Goal: Check status

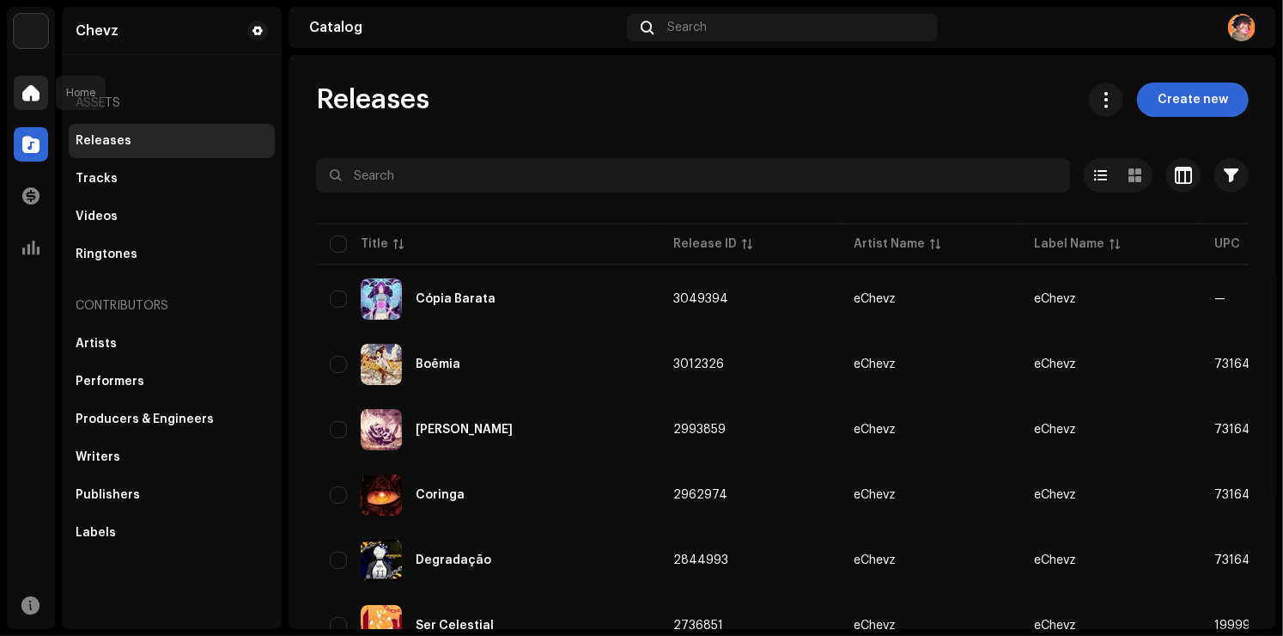
click at [24, 87] on div at bounding box center [31, 93] width 34 height 34
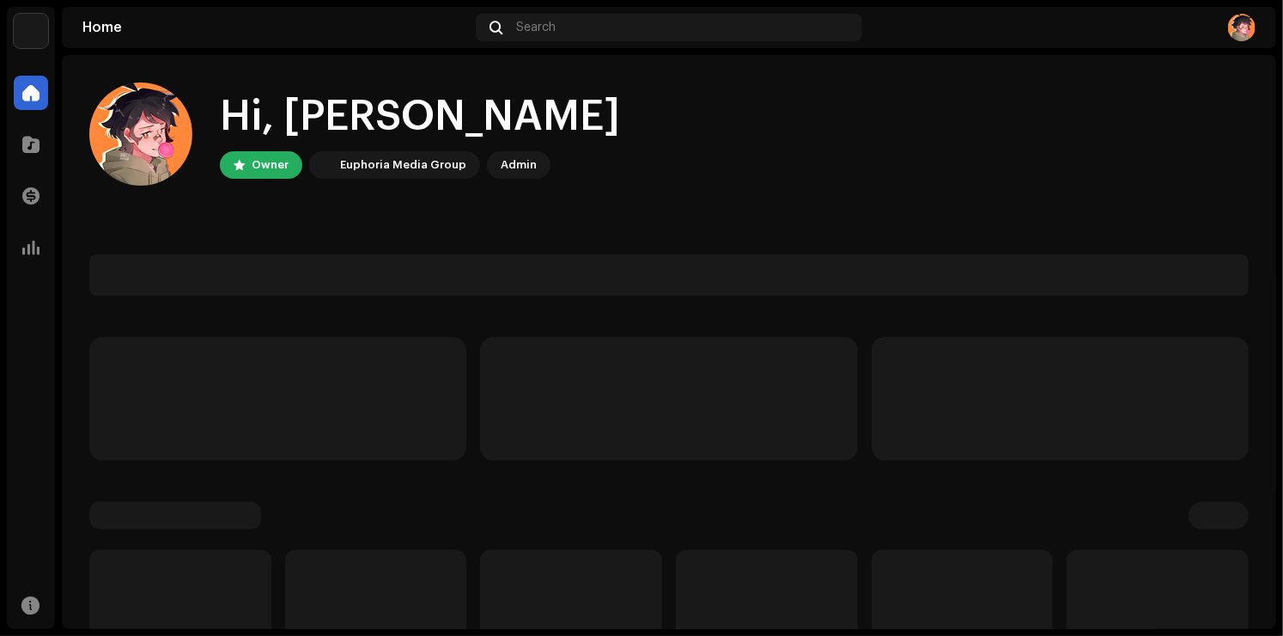
click at [25, 87] on span at bounding box center [30, 93] width 17 height 14
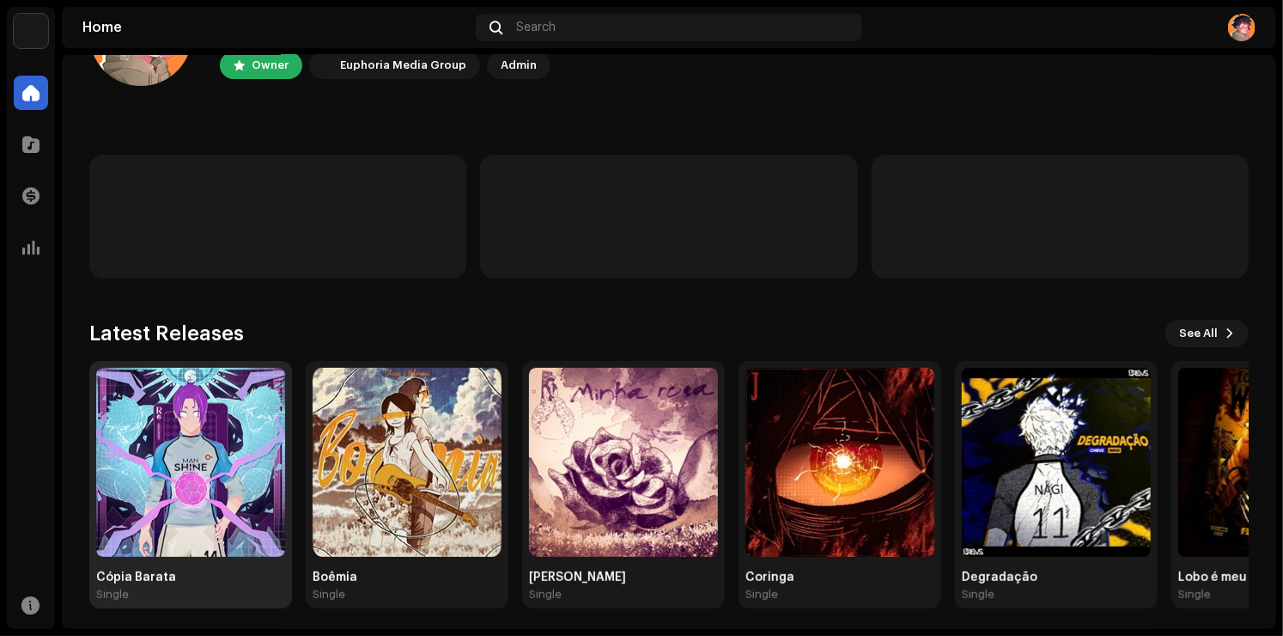
scroll to position [107, 0]
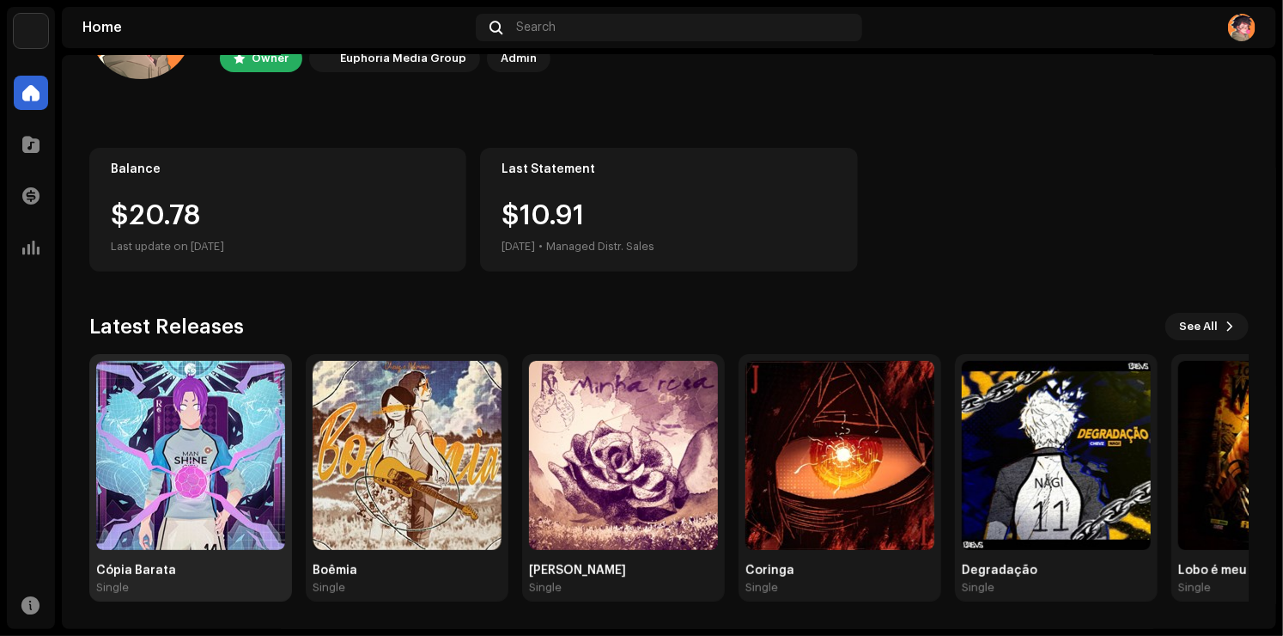
click at [180, 495] on img at bounding box center [190, 455] width 189 height 189
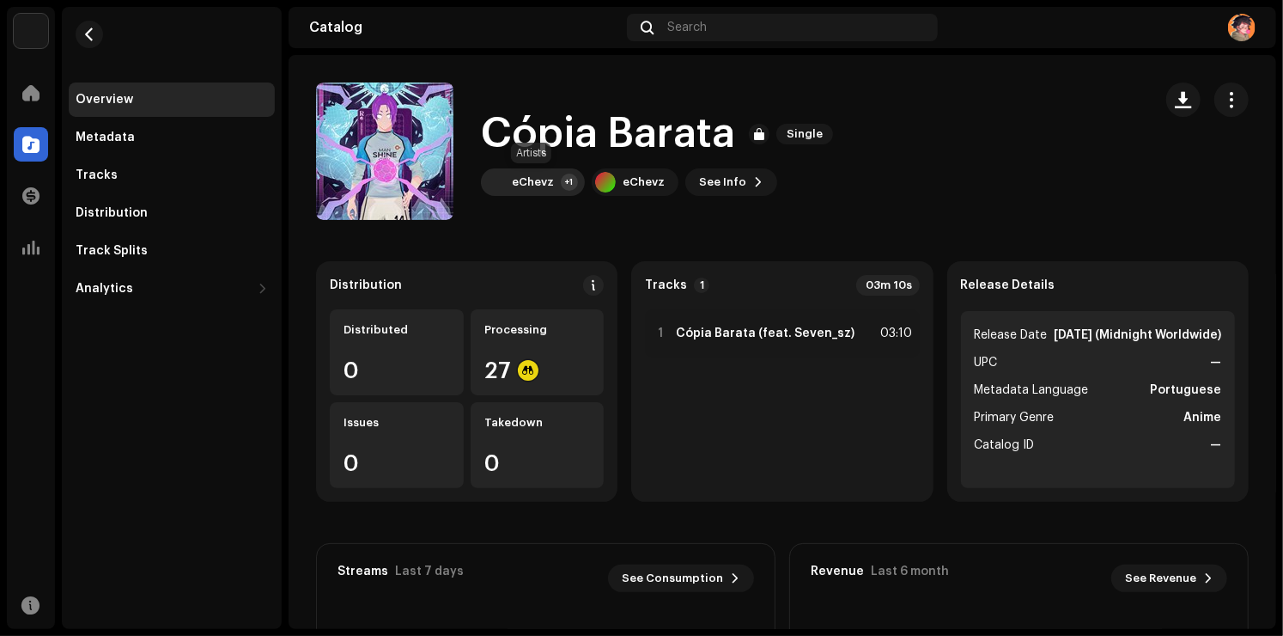
click at [530, 183] on div "eChevz" at bounding box center [533, 182] width 42 height 14
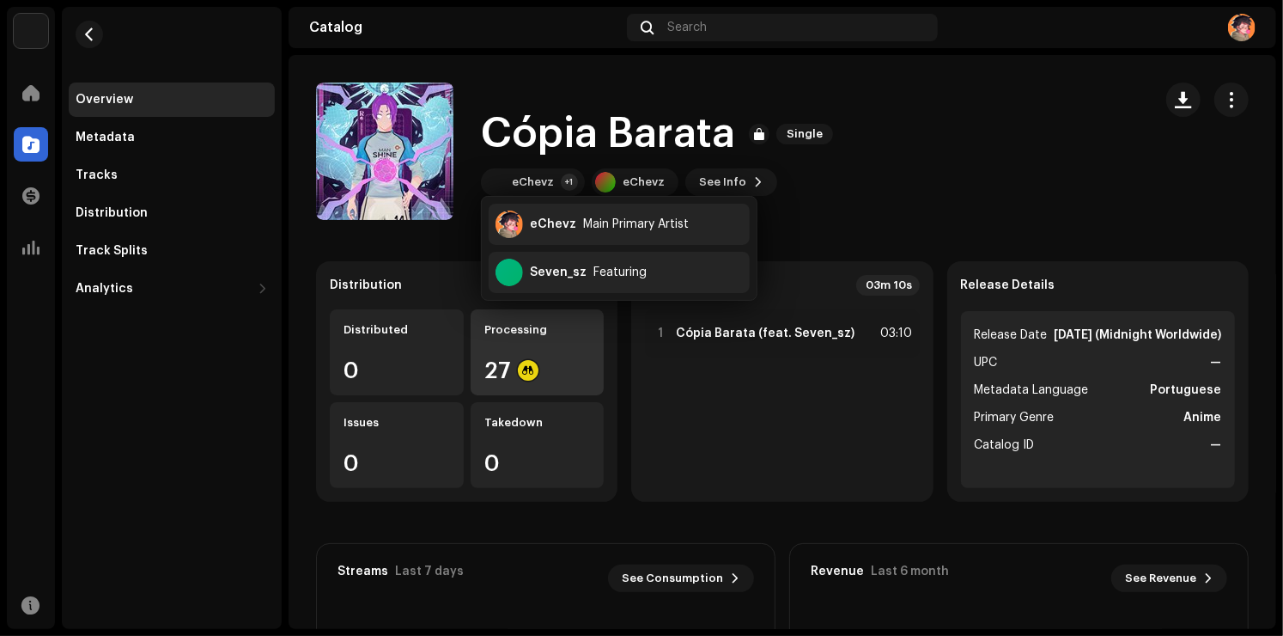
click at [517, 340] on div "Processing 27" at bounding box center [538, 352] width 134 height 86
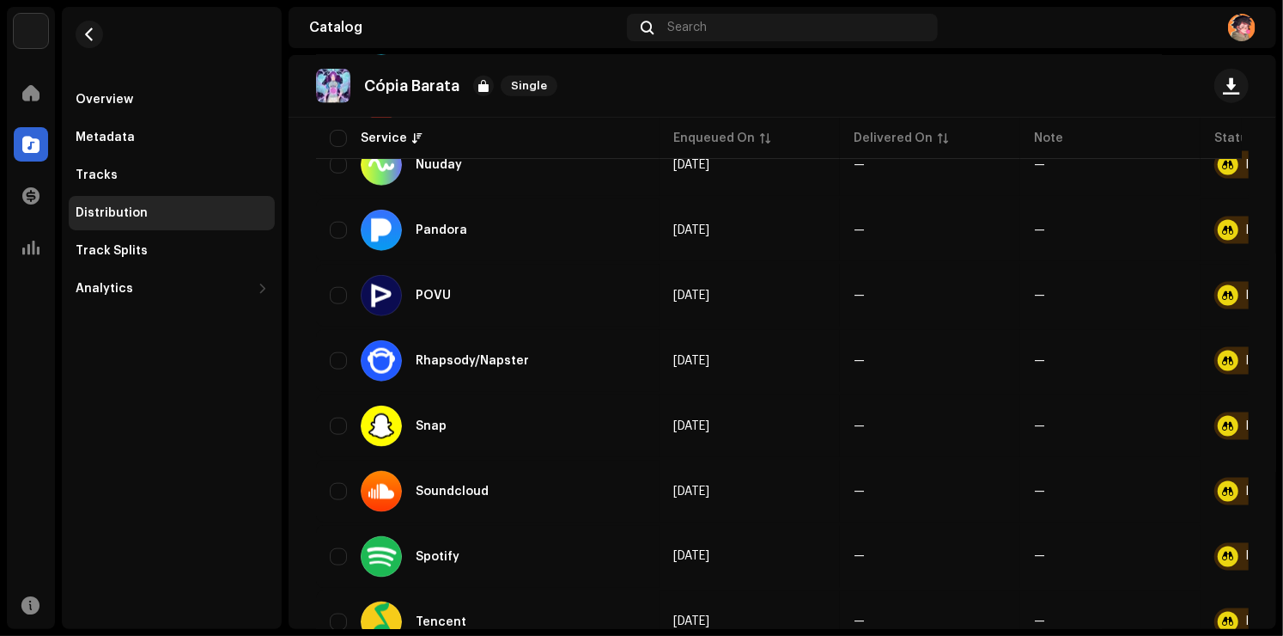
scroll to position [1203, 0]
